Goal: Transaction & Acquisition: Purchase product/service

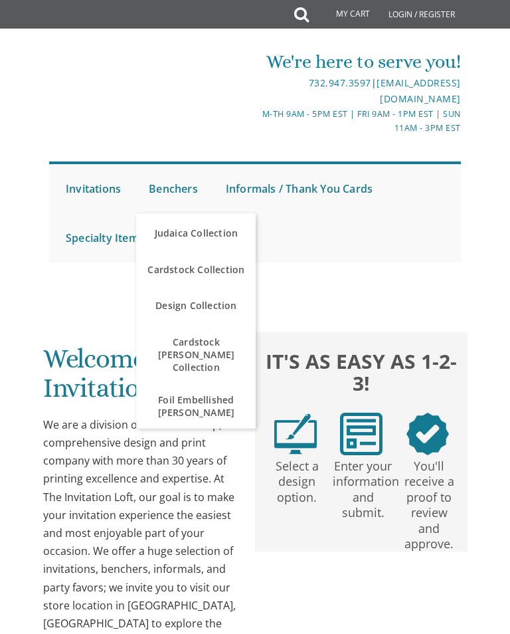
click at [163, 184] on link "Benchers" at bounding box center [173, 188] width 56 height 49
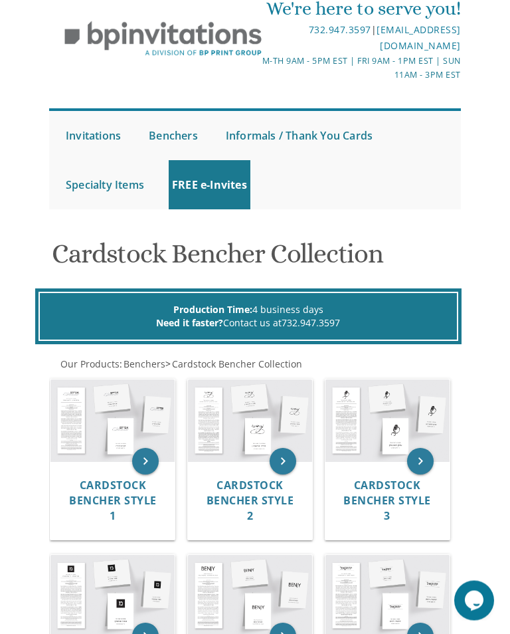
scroll to position [53, 0]
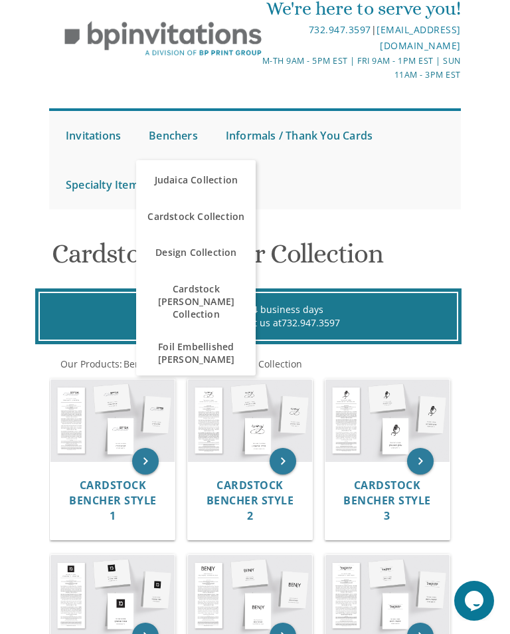
click at [173, 254] on link "Design Collection" at bounding box center [196, 252] width 120 height 40
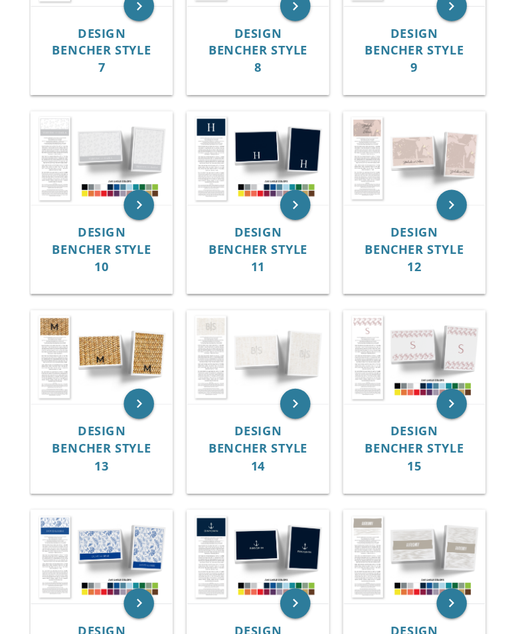
scroll to position [790, 0]
click at [107, 207] on span "Design Bencher Style 10" at bounding box center [113, 219] width 88 height 45
click at [101, 203] on span "Design Bencher Style 10" at bounding box center [113, 219] width 88 height 45
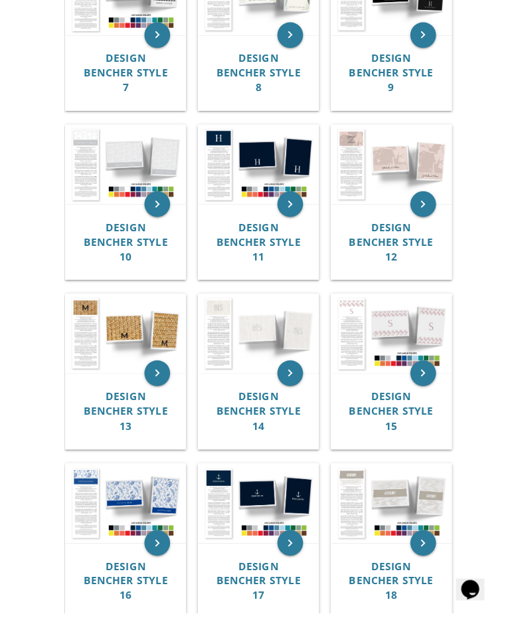
scroll to position [823, 0]
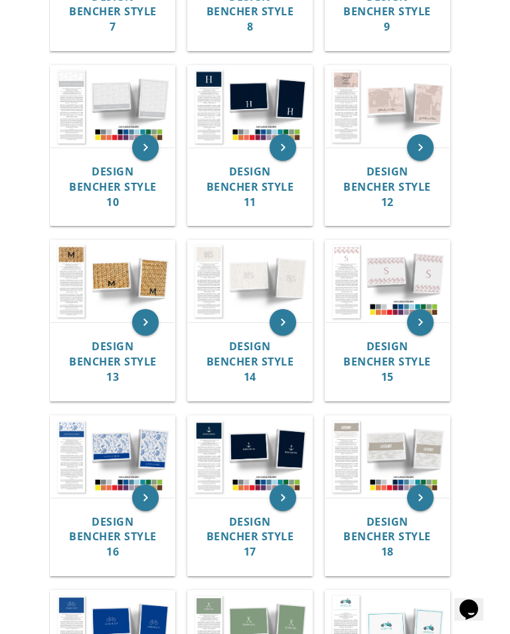
click at [74, 314] on img at bounding box center [112, 281] width 124 height 82
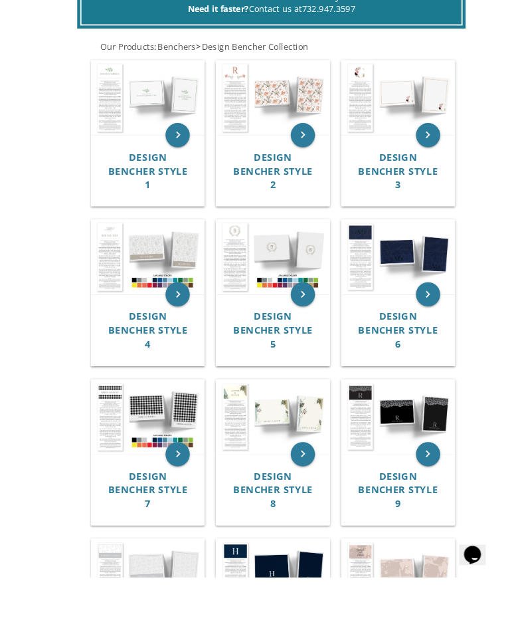
scroll to position [365, 0]
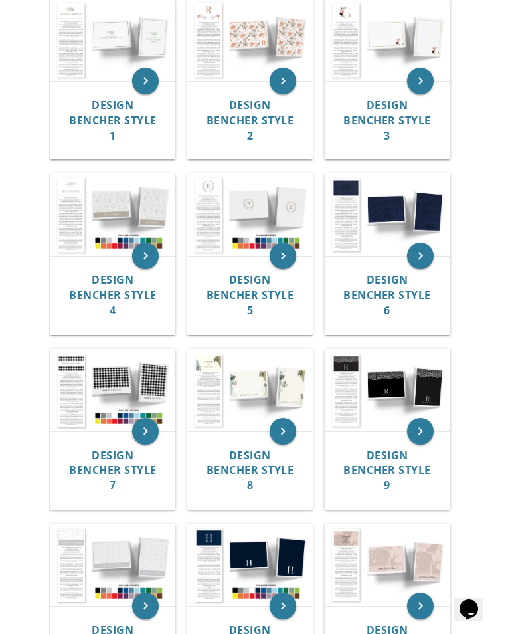
click at [101, 284] on span "Design Bencher Style 4" at bounding box center [113, 294] width 88 height 45
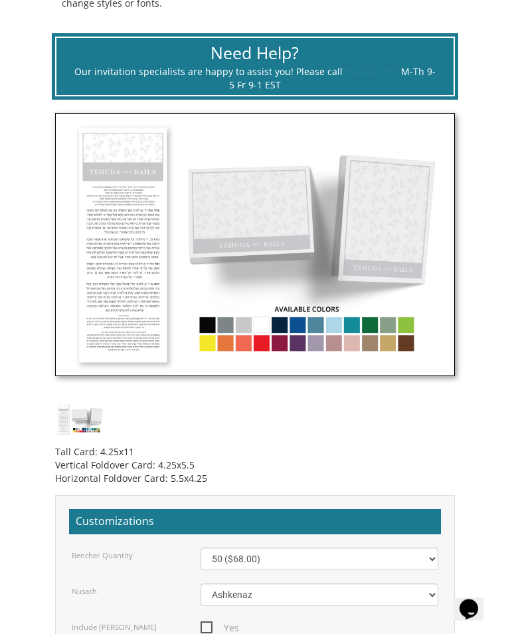
scroll to position [575, 0]
click at [291, 321] on img at bounding box center [255, 244] width 400 height 263
click at [317, 321] on img at bounding box center [255, 244] width 400 height 263
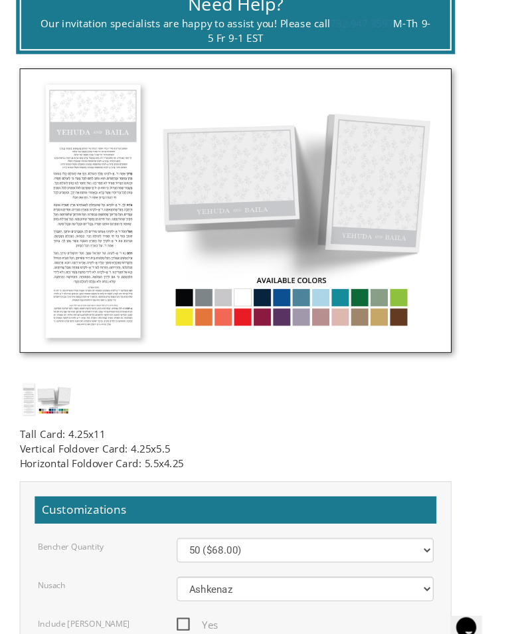
scroll to position [598, 0]
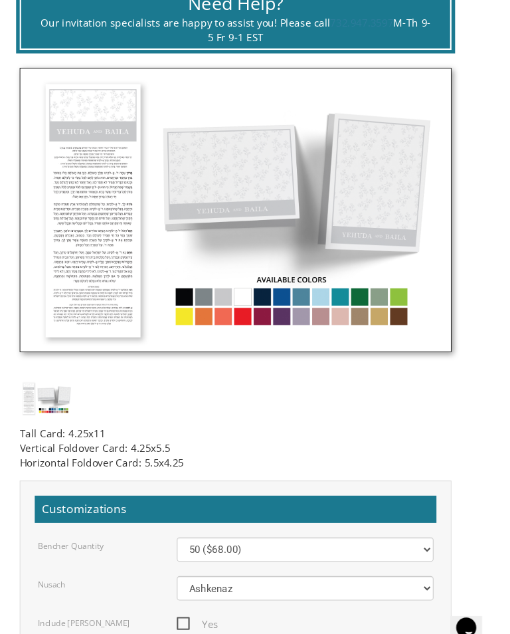
click at [329, 283] on img at bounding box center [255, 221] width 400 height 263
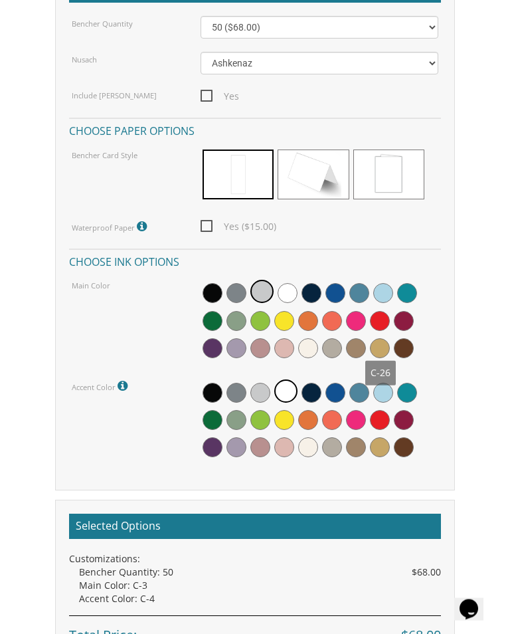
scroll to position [1106, 0]
click at [373, 345] on span at bounding box center [380, 348] width 20 height 20
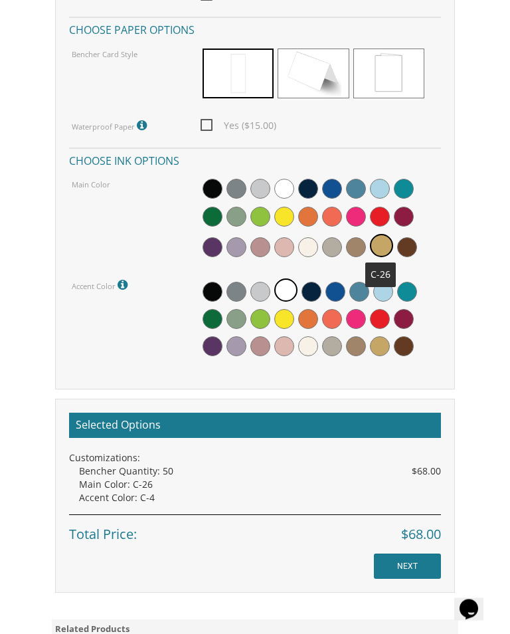
scroll to position [1207, 0]
click at [356, 339] on span at bounding box center [356, 346] width 20 height 20
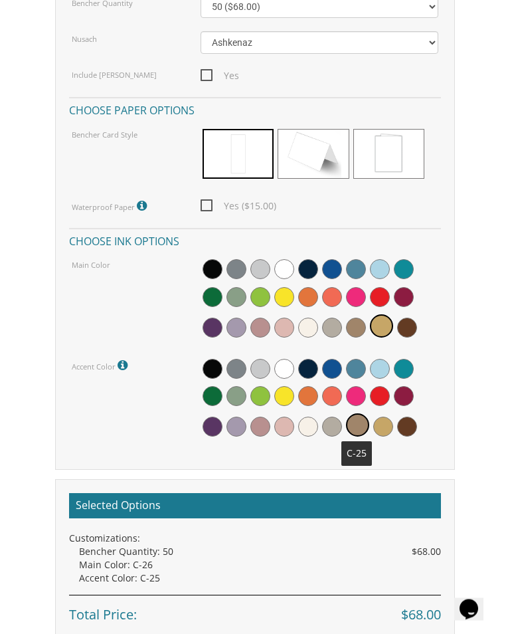
scroll to position [1127, 0]
click at [381, 263] on span at bounding box center [380, 269] width 20 height 20
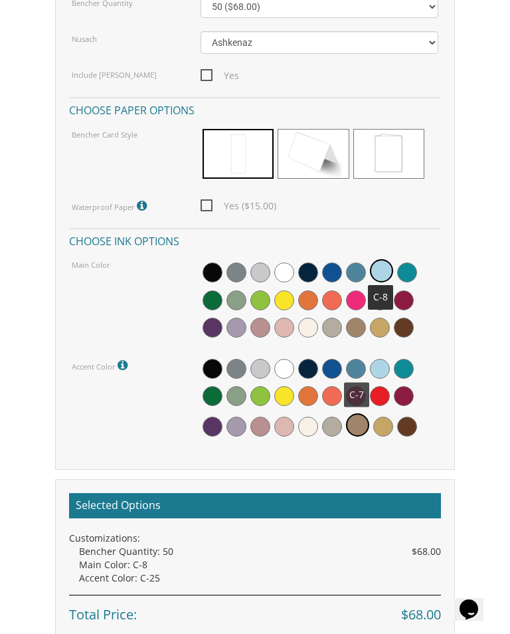
click at [352, 359] on span at bounding box center [356, 369] width 20 height 20
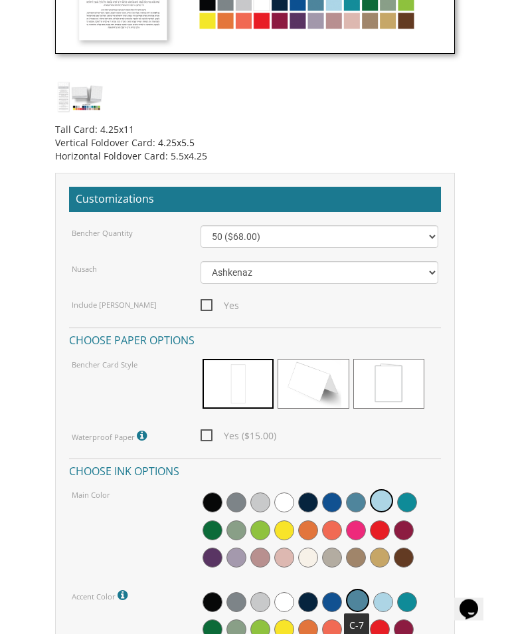
scroll to position [913, 0]
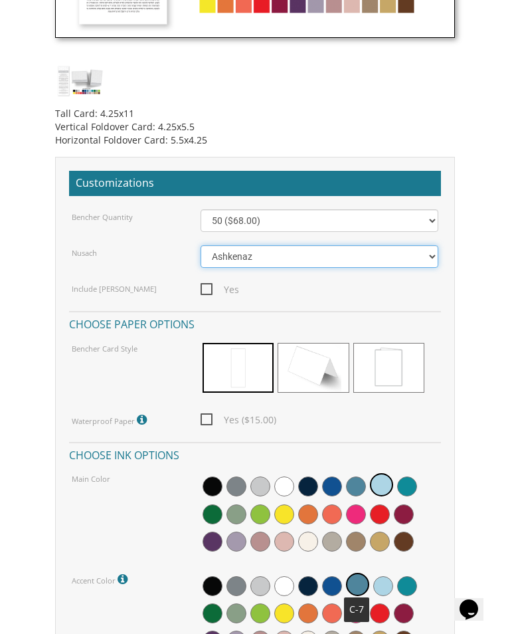
click at [406, 247] on select "Ashkenaz Edut Mizrach" at bounding box center [319, 256] width 237 height 23
select select "[PERSON_NAME]"
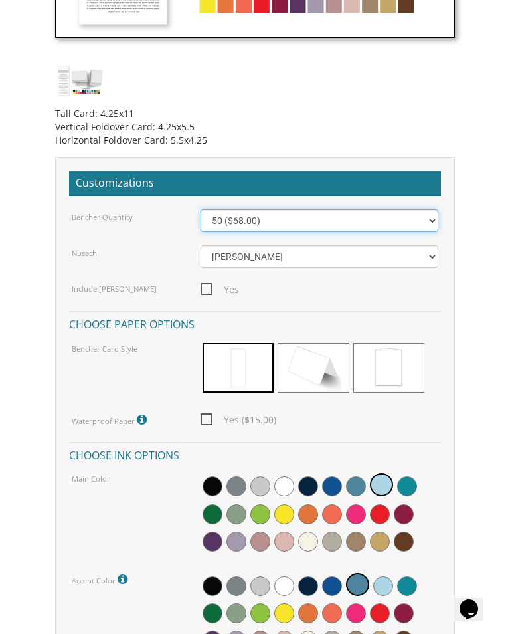
click at [410, 216] on select "50 ($68.00) 60 ($74.80) 70 ($81.60) 80 ($88.40) 90 ($95.20) 100 ($102.00) 125 (…" at bounding box center [319, 220] width 237 height 23
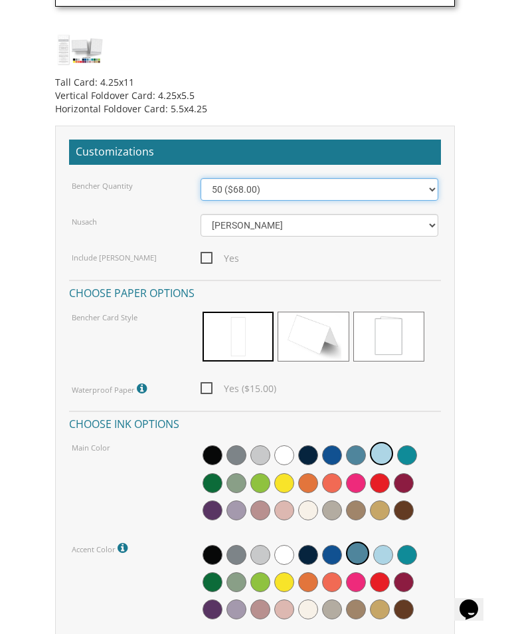
scroll to position [943, 0]
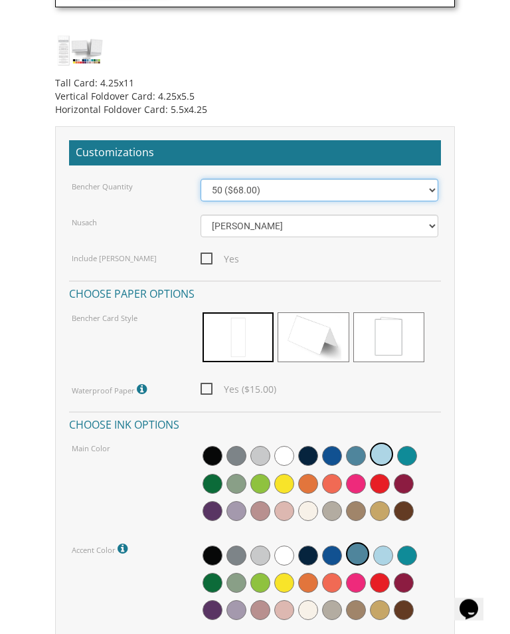
click at [205, 187] on select "50 ($68.00) 60 ($74.80) 70 ($81.60) 80 ($88.40) 90 ($95.20) 100 ($102.00) 125 (…" at bounding box center [319, 190] width 237 height 23
select select "80"
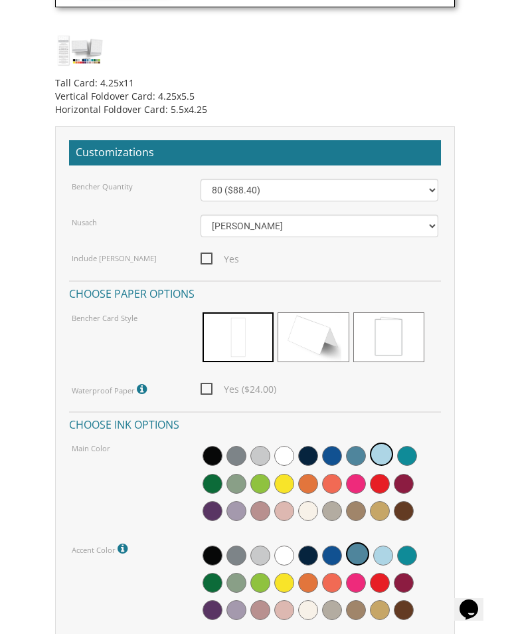
click at [205, 385] on span "Yes ($24.00)" at bounding box center [239, 389] width 76 height 17
click at [205, 385] on input "Yes ($24.00)" at bounding box center [205, 387] width 9 height 9
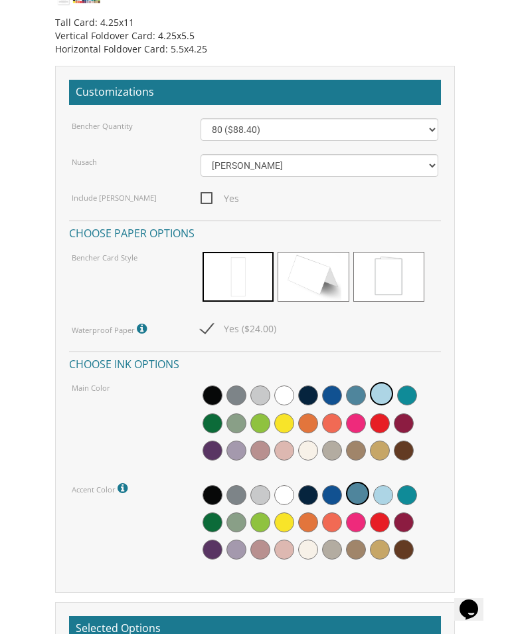
scroll to position [1008, 0]
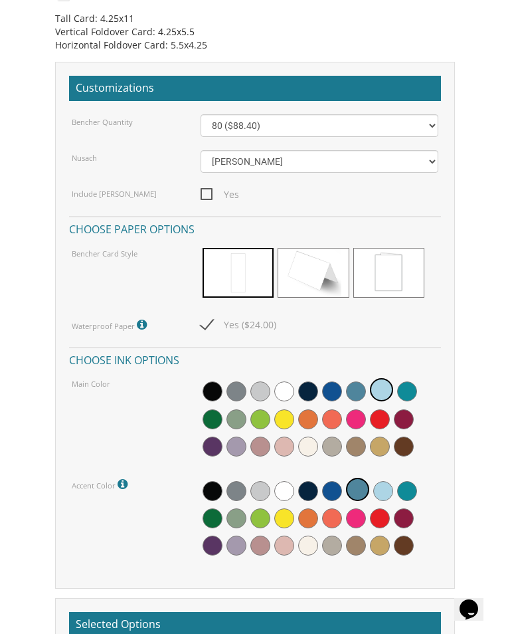
click at [209, 324] on span "Yes ($24.00)" at bounding box center [239, 324] width 76 height 17
click at [209, 324] on input "Yes ($24.00)" at bounding box center [205, 323] width 9 height 9
checkbox input "false"
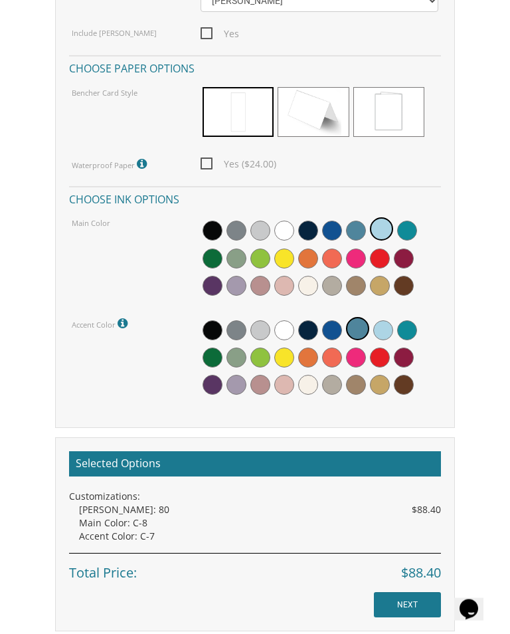
scroll to position [1169, 0]
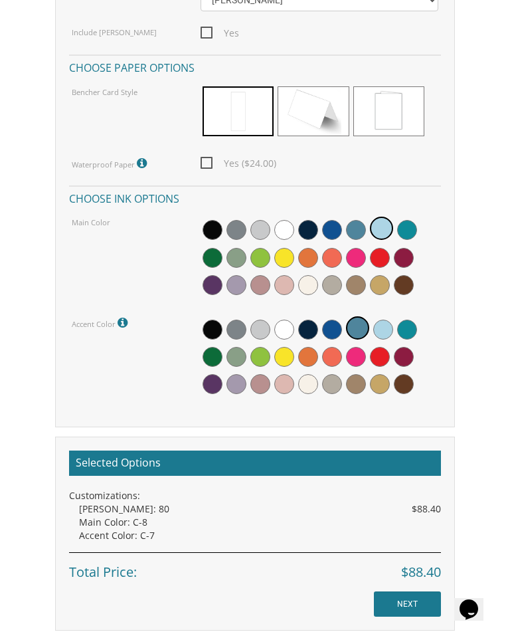
click at [324, 278] on span at bounding box center [332, 285] width 20 height 20
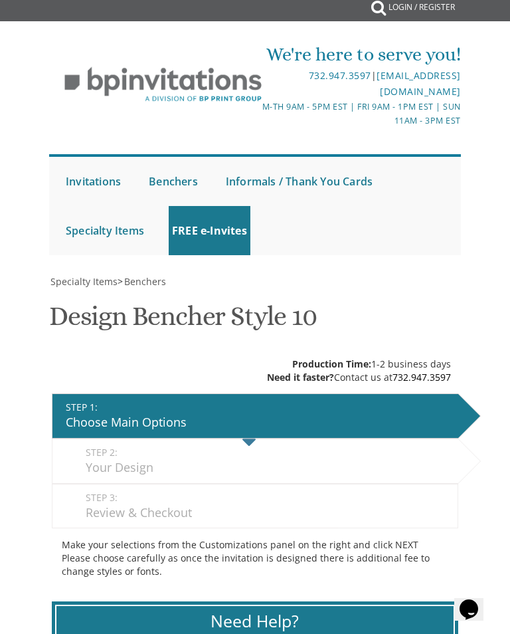
scroll to position [0, 0]
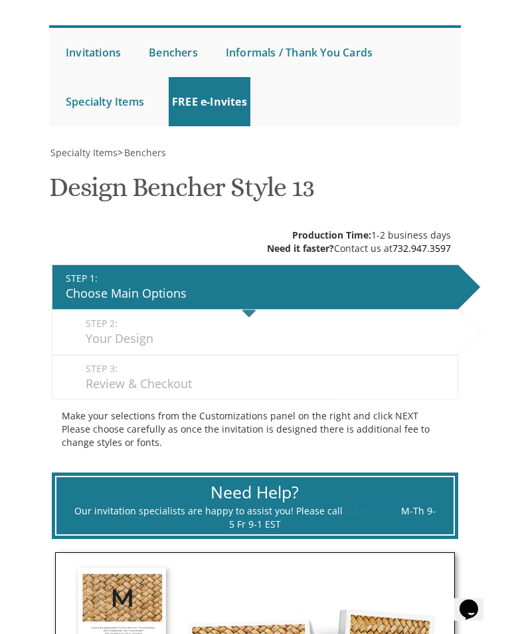
scroll to position [112, 0]
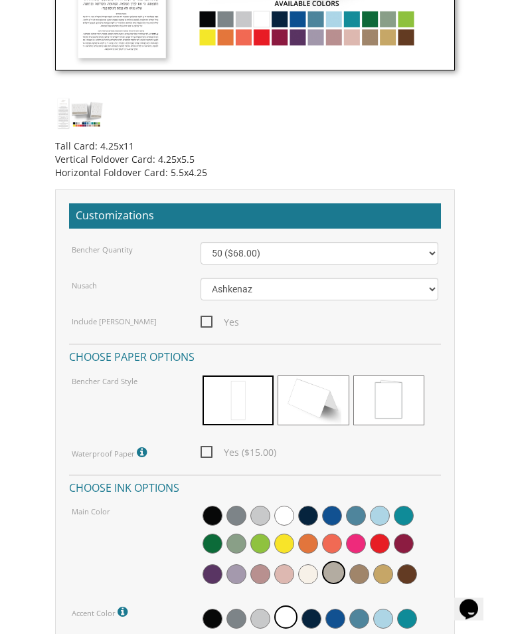
scroll to position [881, 0]
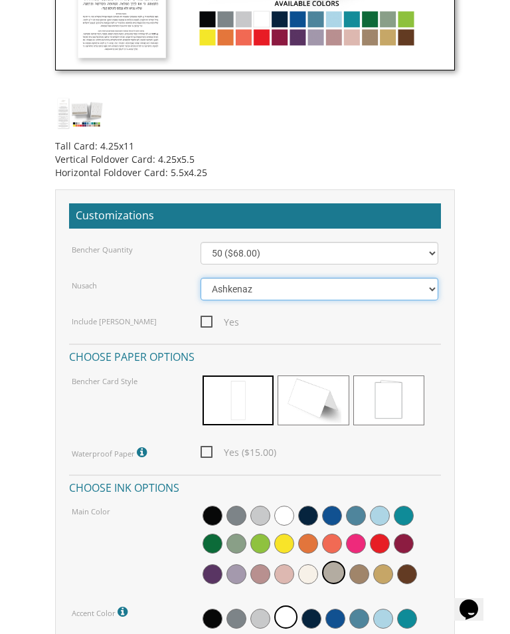
click at [216, 291] on select "Ashkenaz Edut Mizrach" at bounding box center [319, 289] width 237 height 23
select select "[PERSON_NAME]"
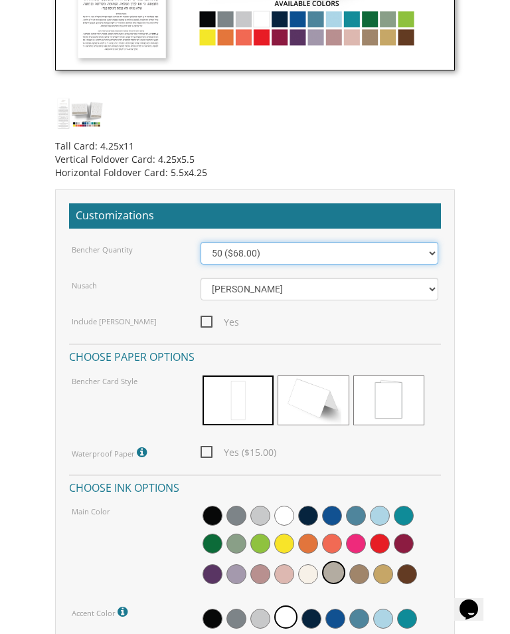
click at [205, 252] on select "50 ($68.00) 60 ($74.80) 70 ($81.60) 80 ($88.40) 90 ($95.20) 100 ($102.00) 125 (…" at bounding box center [319, 253] width 237 height 23
select select "80"
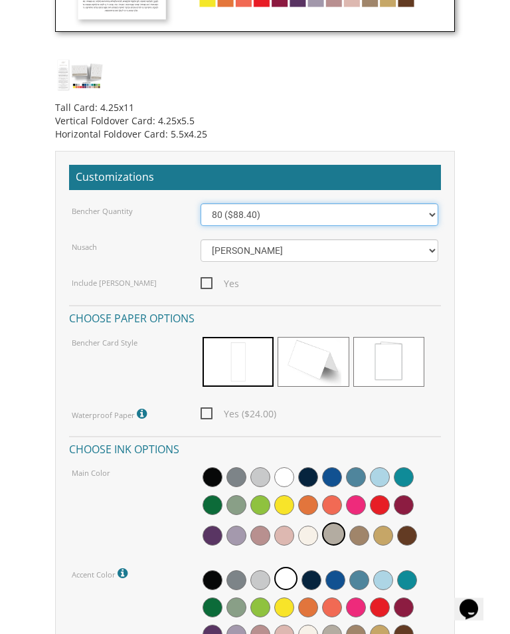
scroll to position [919, 0]
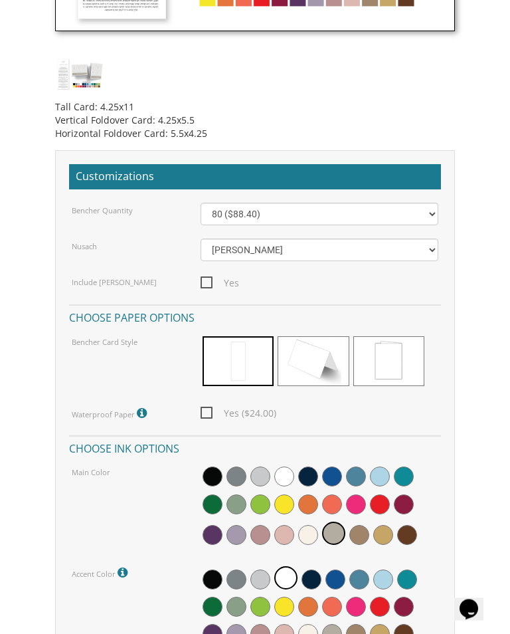
click at [207, 280] on span "Yes" at bounding box center [220, 283] width 39 height 17
click at [207, 280] on input "Yes" at bounding box center [205, 282] width 9 height 9
checkbox input "true"
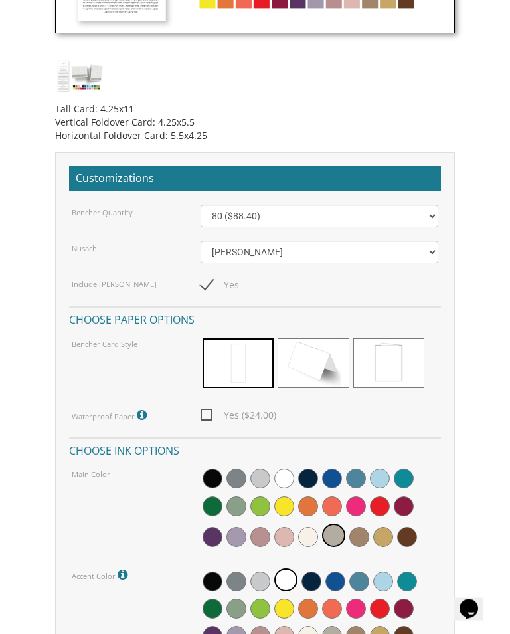
scroll to position [918, 0]
click at [296, 364] on span at bounding box center [313, 363] width 71 height 50
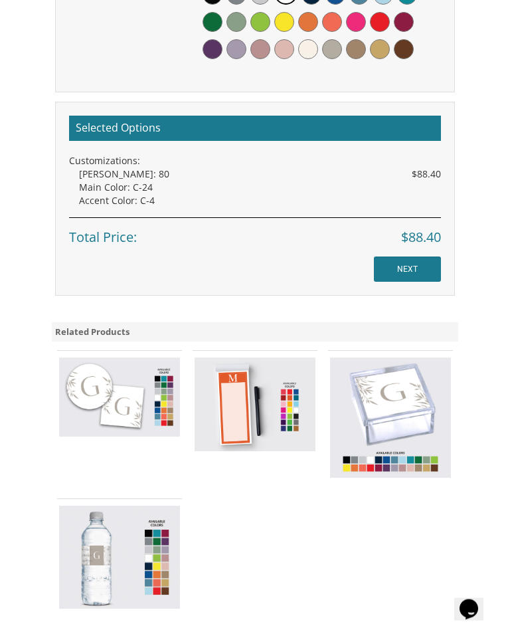
scroll to position [1505, 0]
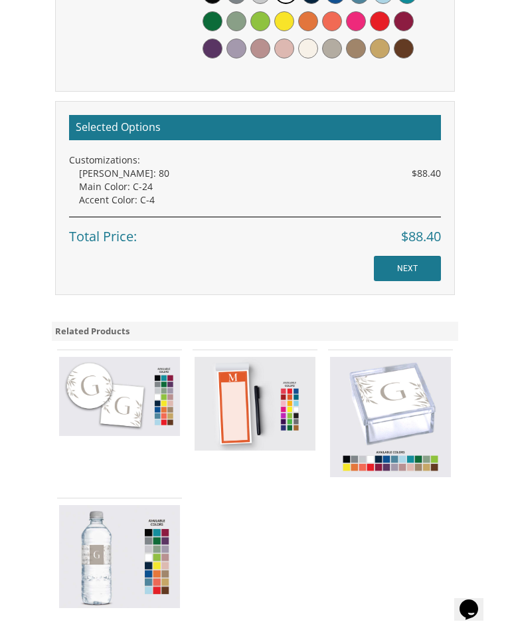
click at [386, 262] on input "NEXT" at bounding box center [407, 268] width 67 height 25
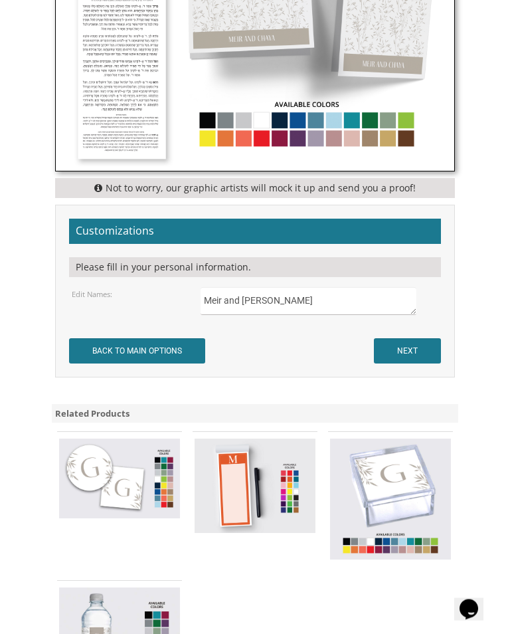
scroll to position [786, 0]
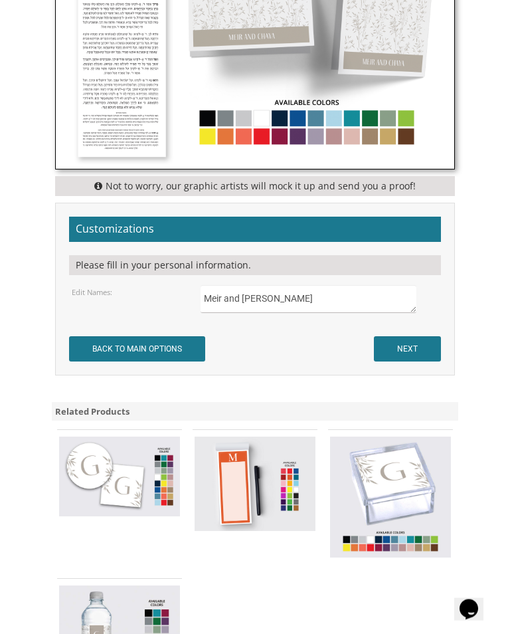
click at [264, 300] on textarea "Meir and [PERSON_NAME]" at bounding box center [309, 300] width 216 height 28
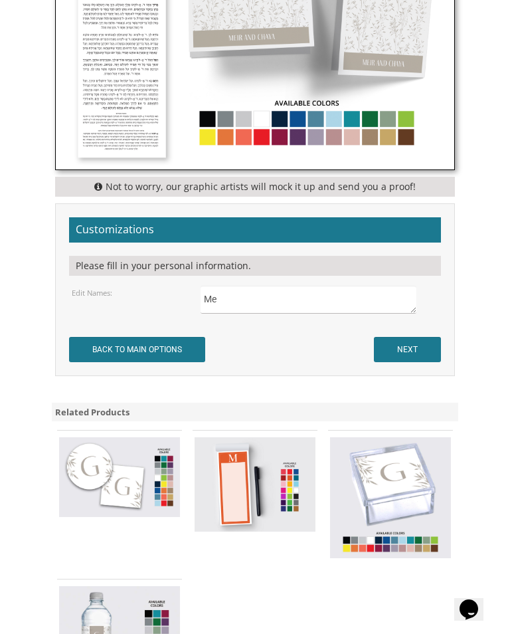
type textarea "M"
type textarea "יונה ויהודית גאלדמאן"
click at [419, 354] on input "NEXT" at bounding box center [407, 349] width 67 height 25
click at [416, 337] on input "NEXT" at bounding box center [407, 349] width 67 height 25
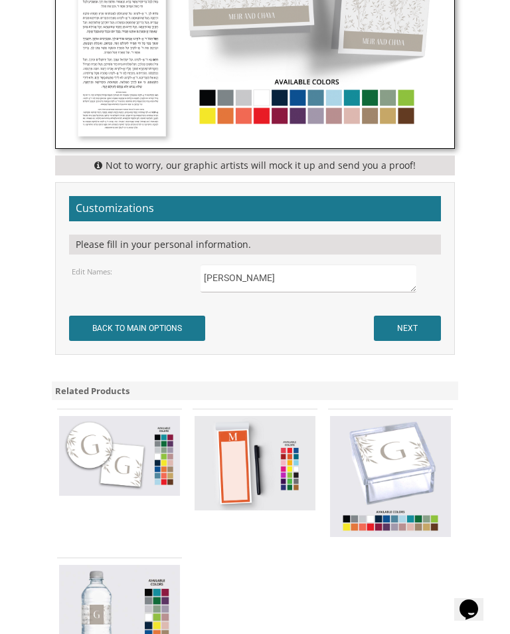
click at [415, 328] on input "NEXT" at bounding box center [407, 327] width 67 height 25
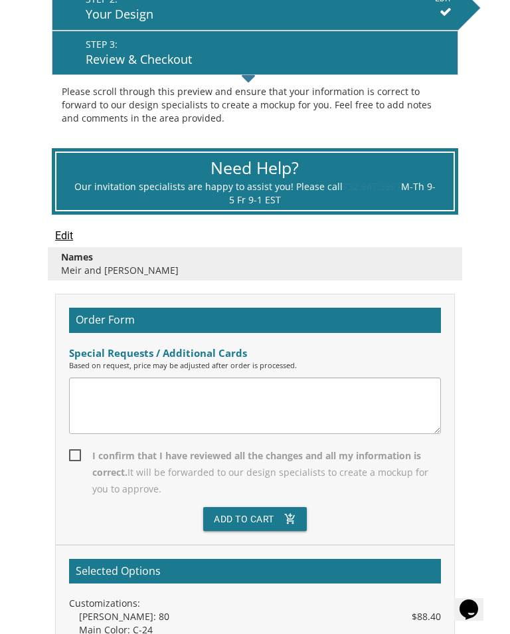
scroll to position [457, 0]
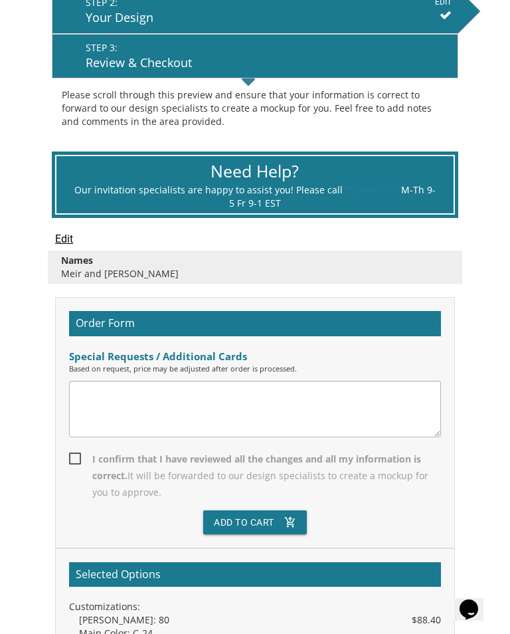
click at [62, 236] on input "Edit" at bounding box center [64, 239] width 18 height 16
click at [62, 242] on input "Edit" at bounding box center [64, 239] width 18 height 16
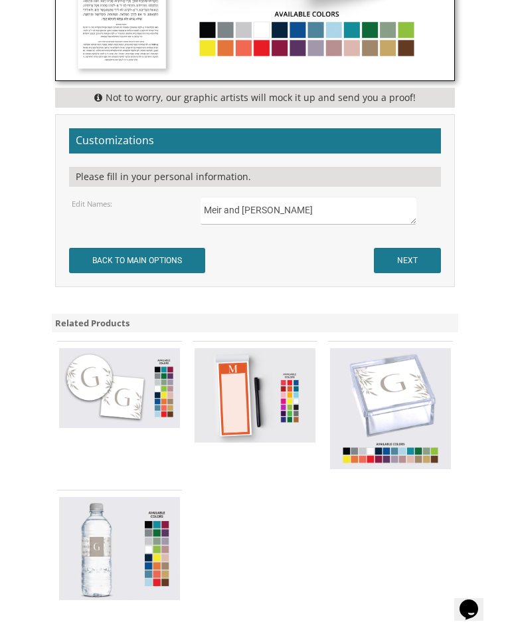
click at [265, 209] on textarea "Meir and Chaya" at bounding box center [309, 211] width 216 height 28
type textarea "M"
type textarea "יונה ויהודית"
click at [424, 257] on input "NEXT" at bounding box center [407, 260] width 67 height 25
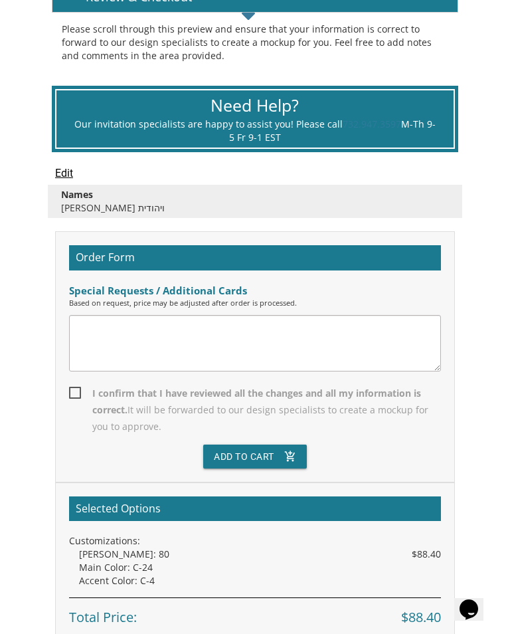
click at [66, 175] on input "Edit" at bounding box center [64, 173] width 18 height 16
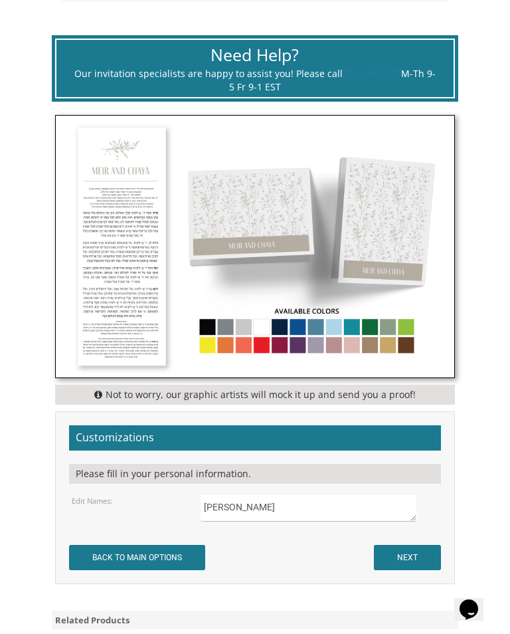
click at [206, 505] on textarea "יונה ויהודית" at bounding box center [309, 507] width 216 height 28
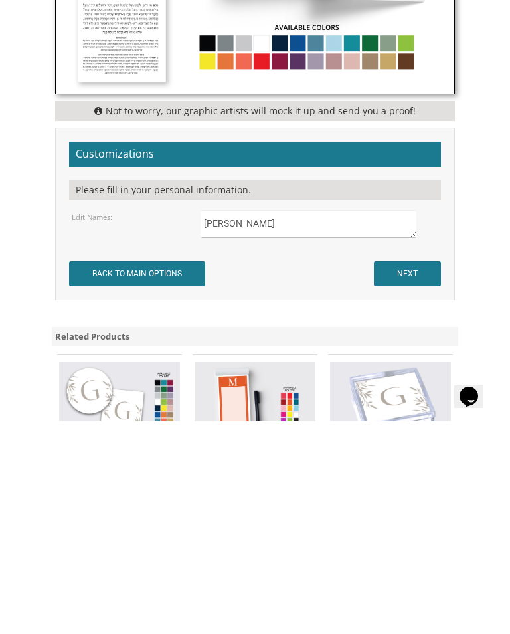
click at [201, 422] on textarea "יונה ויהודית" at bounding box center [309, 436] width 216 height 28
type textarea "[PERSON_NAME]"
click at [419, 473] on input "NEXT" at bounding box center [407, 485] width 67 height 25
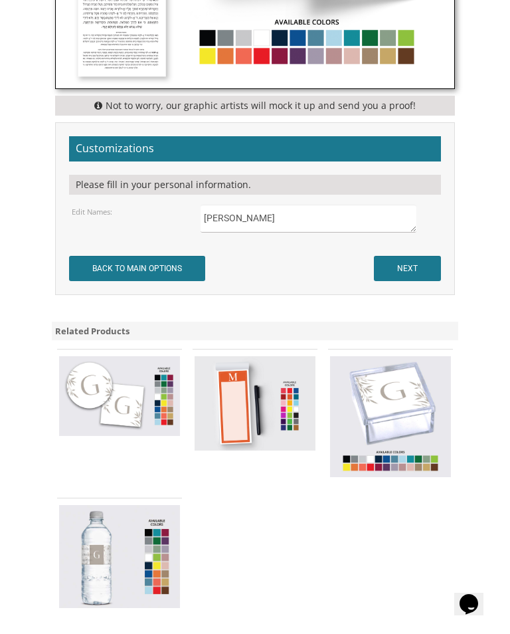
click at [410, 261] on input "NEXT" at bounding box center [407, 273] width 67 height 25
click at [424, 261] on input "NEXT" at bounding box center [407, 273] width 67 height 25
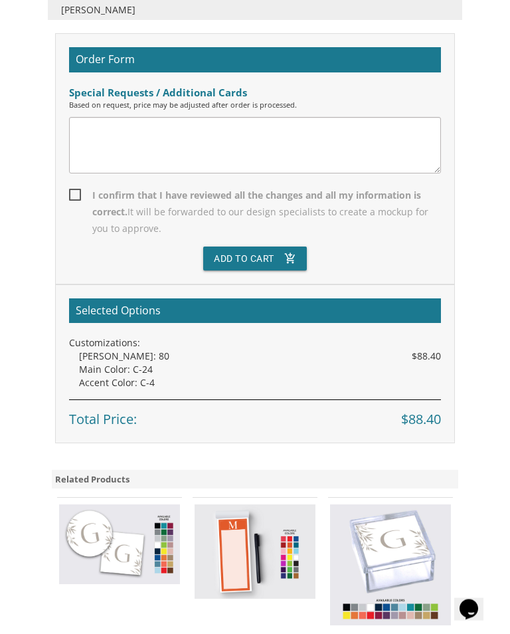
scroll to position [719, 0]
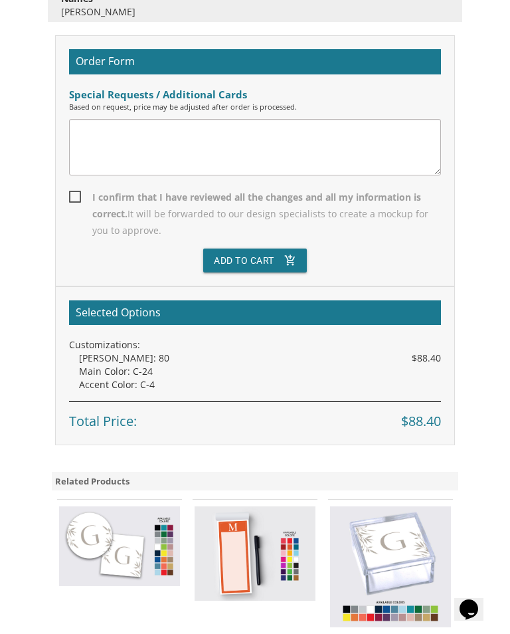
click at [72, 193] on span "I confirm that I have reviewed all the changes and all my information is correc…" at bounding box center [255, 214] width 372 height 50
click at [72, 193] on input "I confirm that I have reviewed all the changes and all my information is correc…" at bounding box center [73, 195] width 9 height 9
checkbox input "true"
click at [224, 262] on button "Add To Cart add_shopping_cart" at bounding box center [255, 260] width 104 height 24
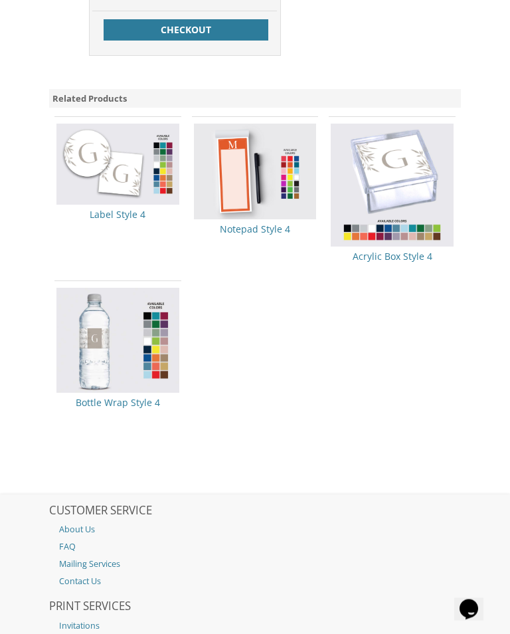
scroll to position [841, 0]
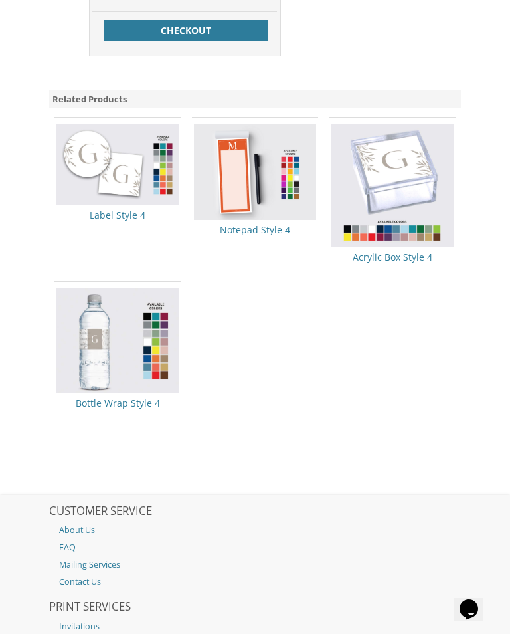
click at [407, 175] on img at bounding box center [392, 185] width 123 height 123
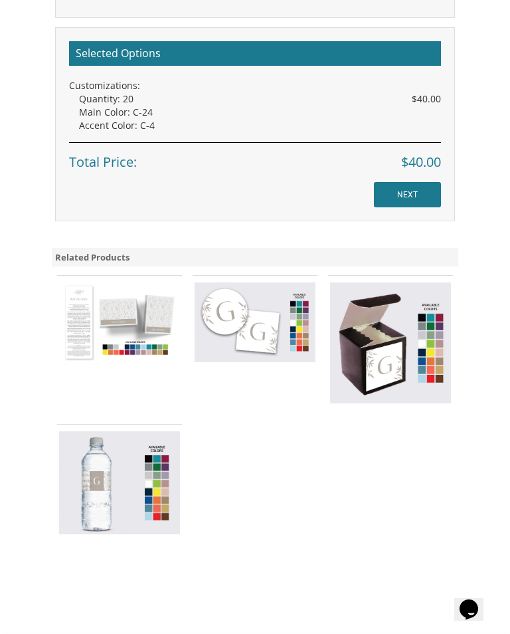
scroll to position [1572, 0]
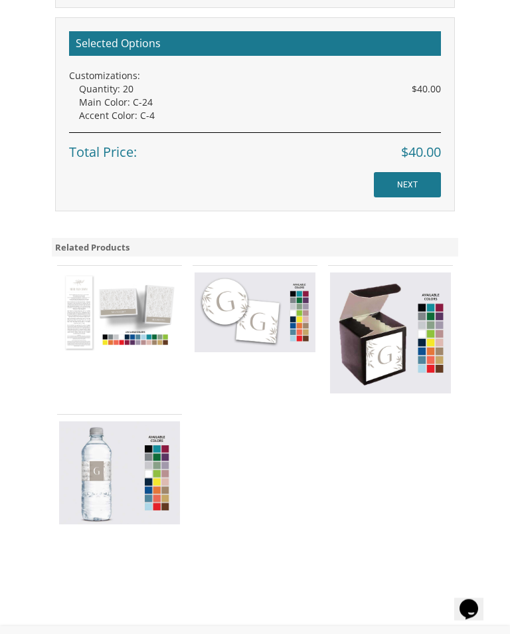
click at [357, 343] on img at bounding box center [390, 333] width 121 height 121
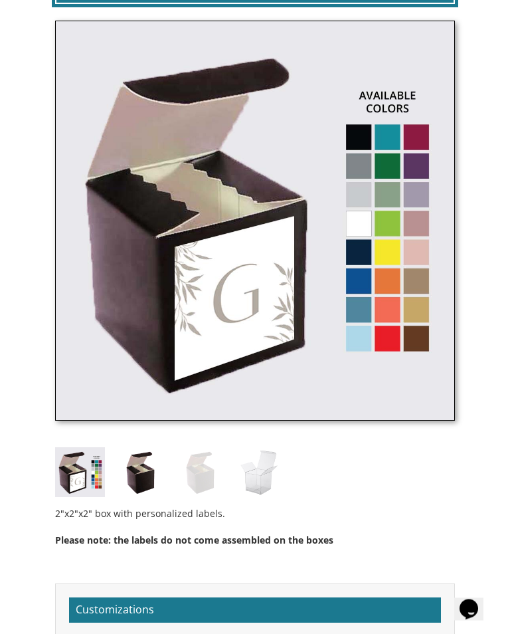
scroll to position [629, 0]
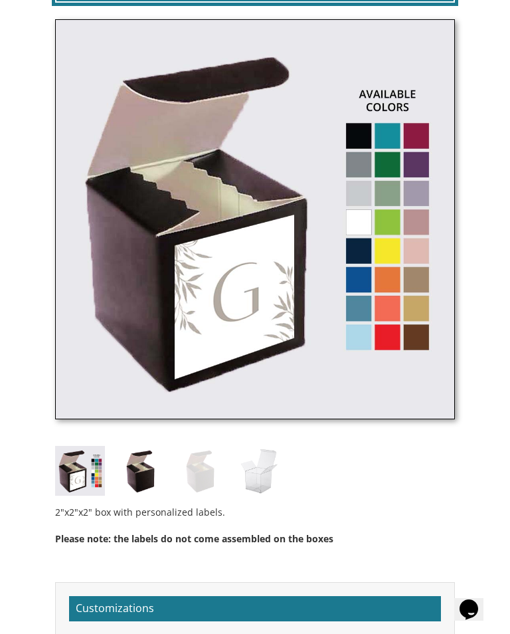
click at [140, 466] on img at bounding box center [140, 471] width 50 height 50
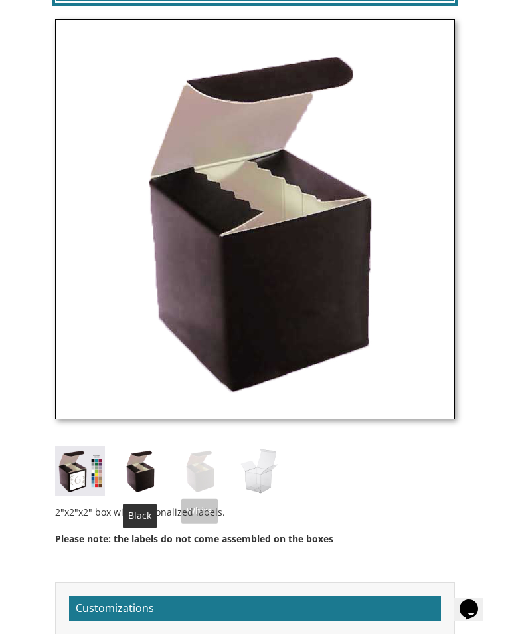
click at [194, 462] on img at bounding box center [200, 471] width 50 height 50
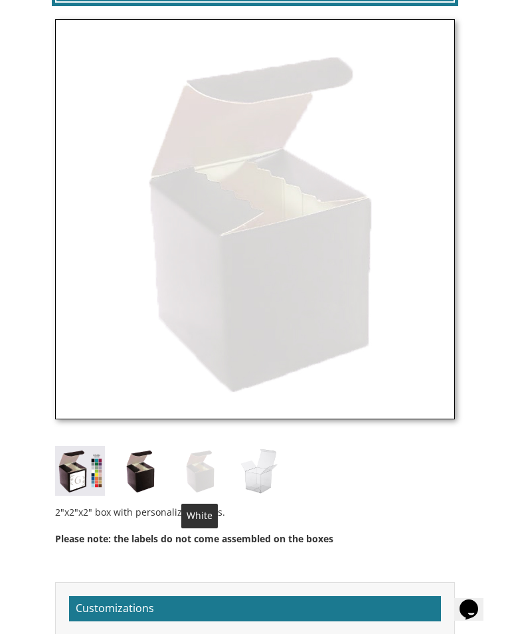
click at [39, 309] on div "Specialty Items > Favor Boxes > Standard Boxes Favor Box Style 4 SKU: fb04 Prod…" at bounding box center [256, 628] width 434 height 1950
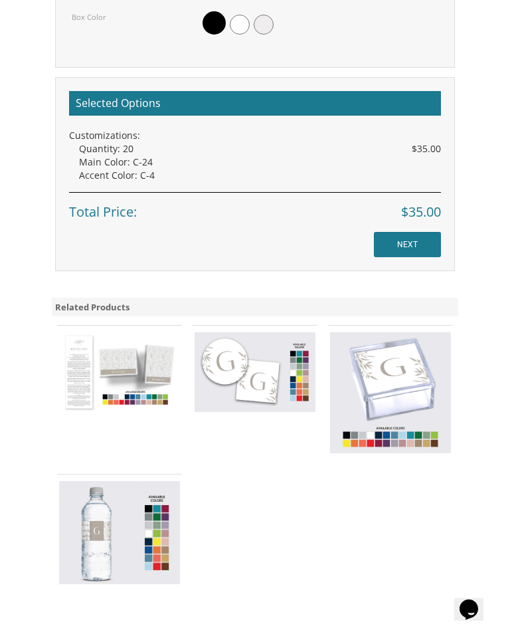
scroll to position [1549, 0]
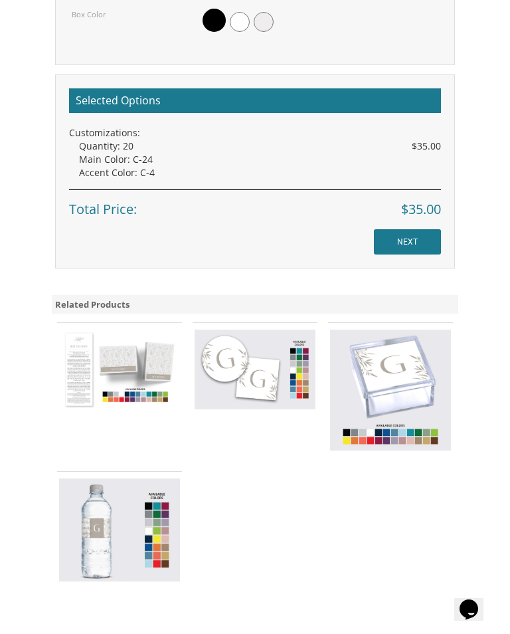
click at [349, 383] on img at bounding box center [390, 389] width 121 height 121
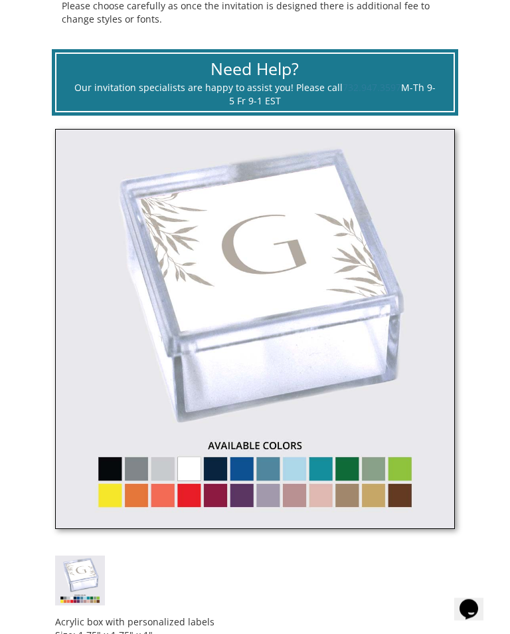
scroll to position [520, 0]
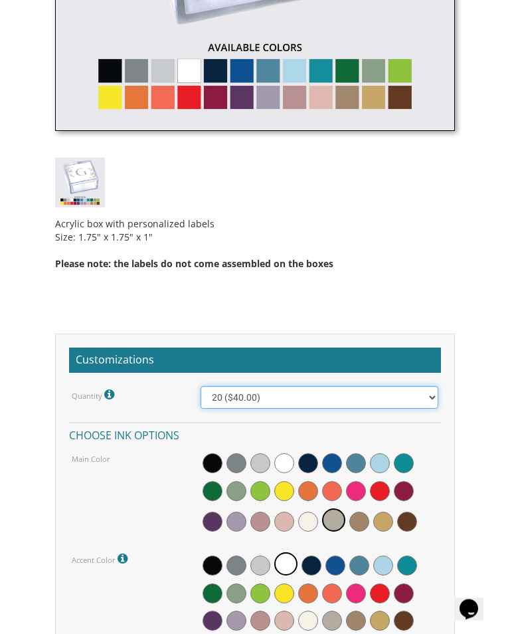
click at [209, 392] on select "20 ($40.00) 40 ($58.00) 60 ($70.00) 80 ($80.00) 100 ($90.00)" at bounding box center [319, 397] width 237 height 23
select select "60"
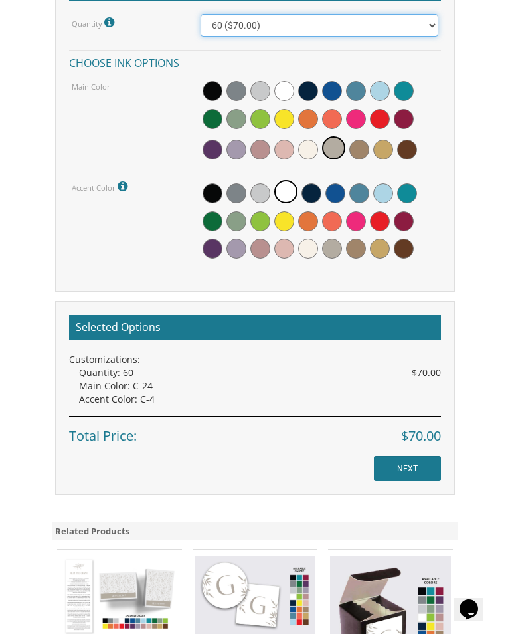
scroll to position [1297, 0]
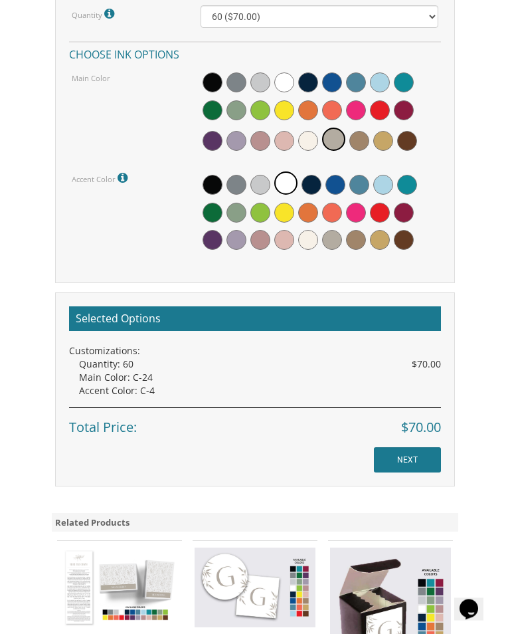
click at [385, 458] on input "NEXT" at bounding box center [407, 460] width 67 height 25
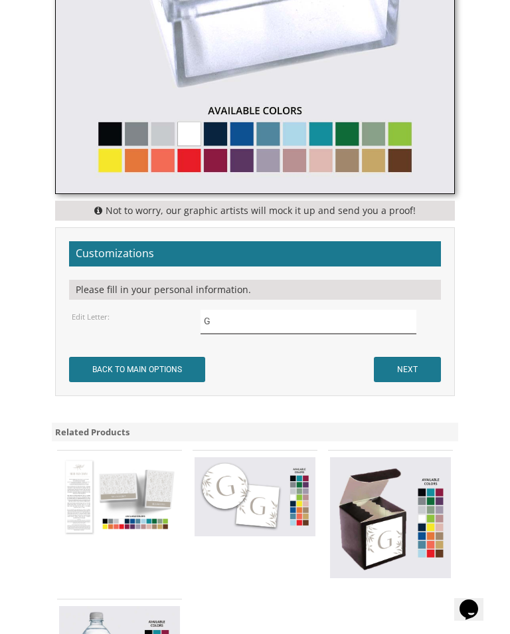
click at [214, 316] on input "G" at bounding box center [308, 321] width 215 height 24
type input "ג"
click at [421, 373] on input "NEXT" at bounding box center [407, 369] width 67 height 25
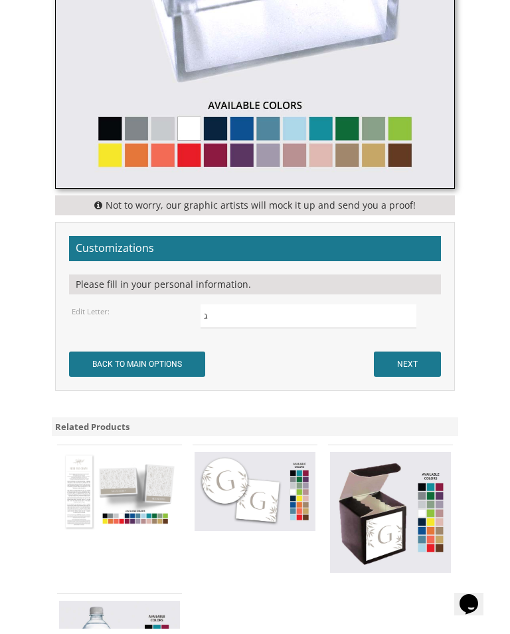
click at [422, 357] on input "NEXT" at bounding box center [407, 369] width 67 height 25
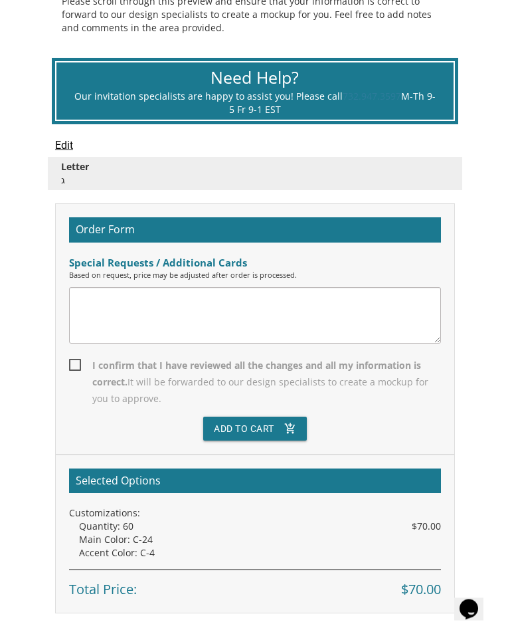
click at [70, 360] on span "I confirm that I have reviewed all the changes and all my information is correc…" at bounding box center [255, 382] width 372 height 50
click at [70, 360] on input "I confirm that I have reviewed all the changes and all my information is correc…" at bounding box center [73, 364] width 9 height 9
checkbox input "true"
click at [234, 424] on button "Add To Cart add_shopping_cart" at bounding box center [255, 428] width 104 height 24
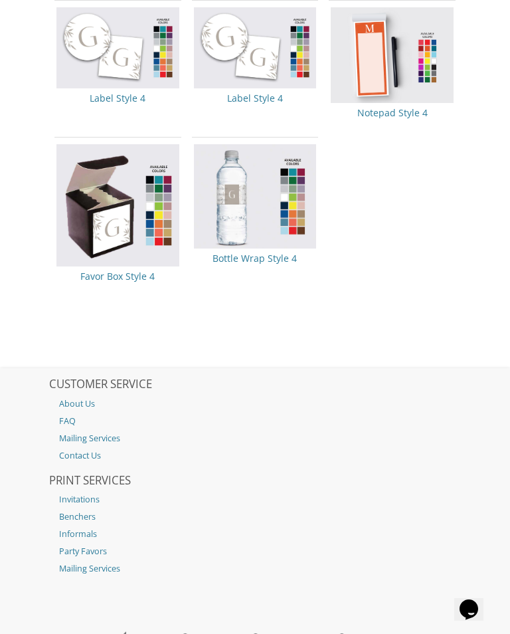
scroll to position [1356, 0]
